Goal: Information Seeking & Learning: Check status

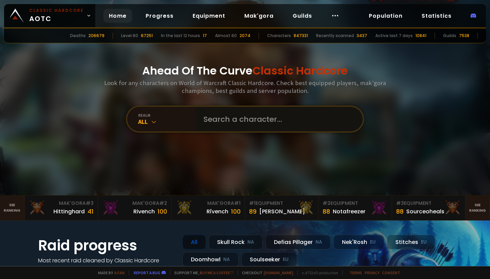
click at [270, 120] on input "text" at bounding box center [277, 119] width 155 height 25
type input "sliceandtank"
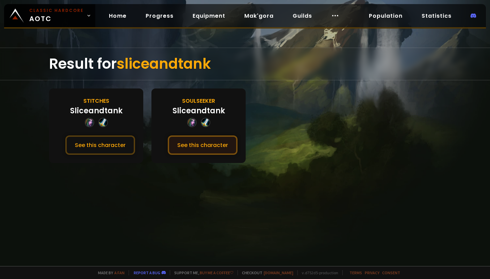
click at [196, 149] on button "See this character" at bounding box center [203, 145] width 70 height 19
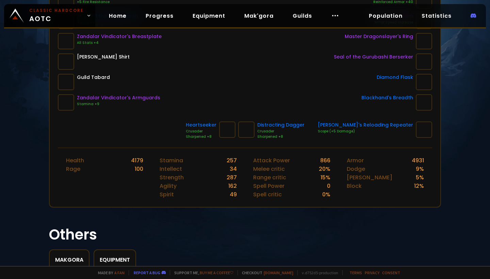
scroll to position [190, 0]
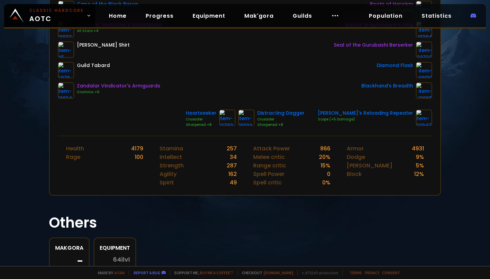
click at [136, 149] on div "4179" at bounding box center [137, 148] width 12 height 9
copy div "4179"
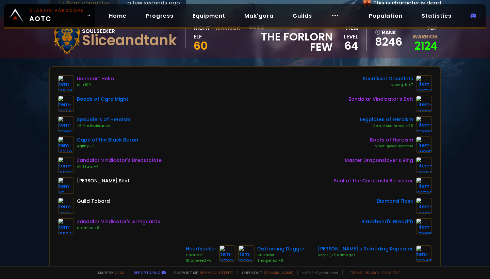
scroll to position [54, 0]
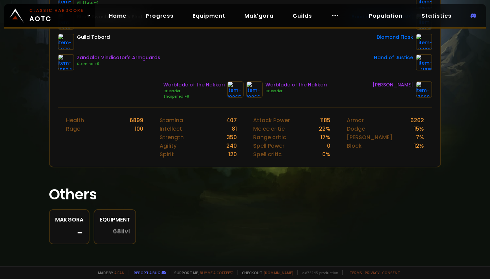
scroll to position [219, 0]
click at [135, 117] on div "6899" at bounding box center [137, 120] width 14 height 9
copy div "6899"
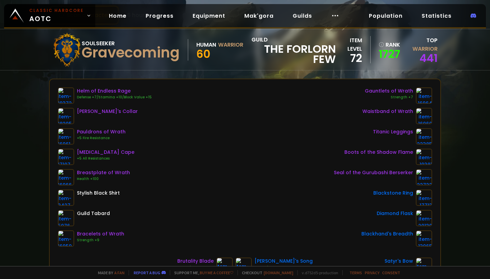
scroll to position [36, 0]
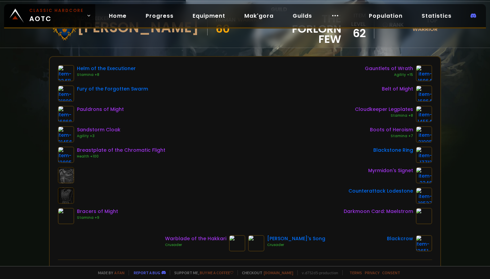
scroll to position [206, 0]
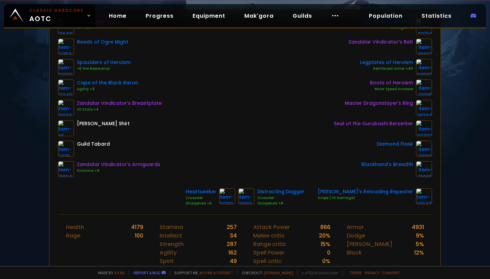
scroll to position [111, 0]
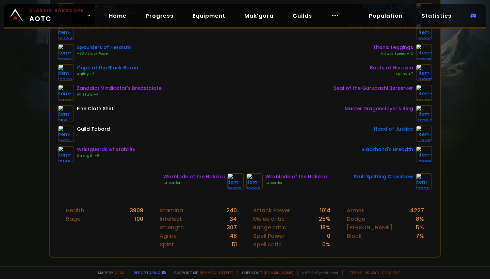
scroll to position [225, 0]
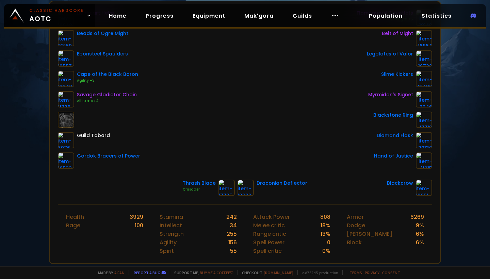
scroll to position [118, 0]
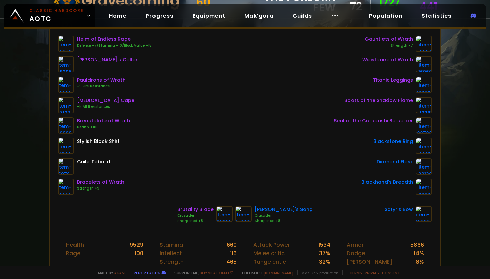
scroll to position [127, 0]
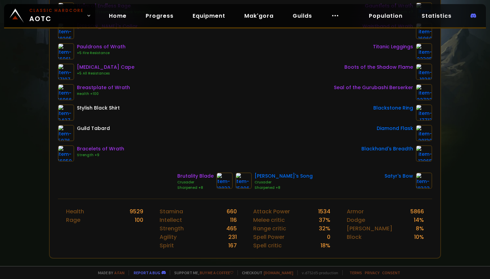
click at [135, 214] on div "9529" at bounding box center [137, 211] width 14 height 9
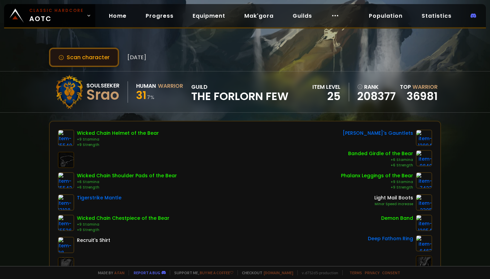
click at [102, 55] on button "Scan character" at bounding box center [84, 57] width 70 height 19
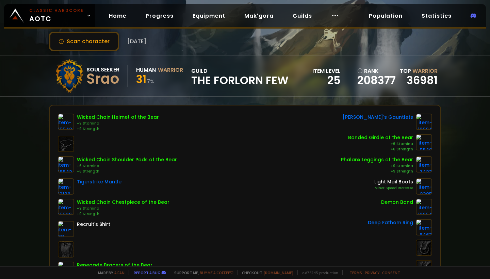
scroll to position [127, 0]
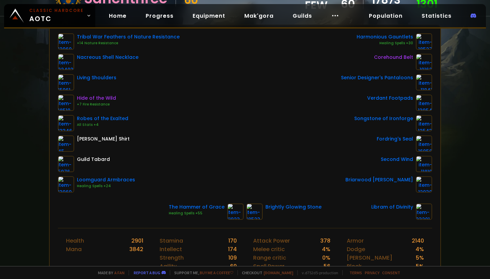
scroll to position [90, 0]
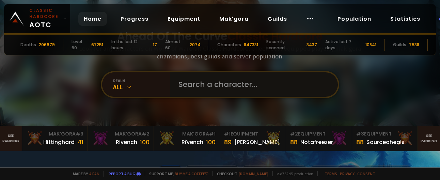
click at [200, 90] on input "text" at bounding box center [251, 85] width 155 height 25
type input "oblade"
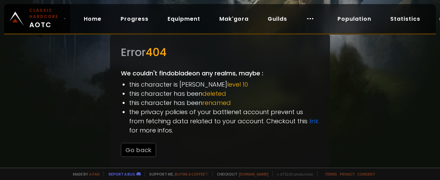
scroll to position [45, 0]
